Goal: Task Accomplishment & Management: Manage account settings

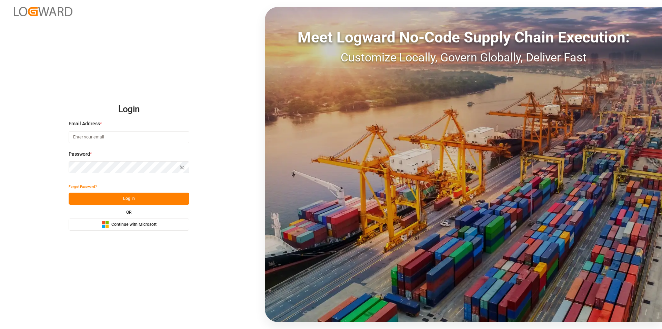
type input "[EMAIL_ADDRESS][PERSON_NAME][DOMAIN_NAME]"
click at [132, 199] on button "Log In" at bounding box center [129, 198] width 121 height 12
